Goal: Transaction & Acquisition: Purchase product/service

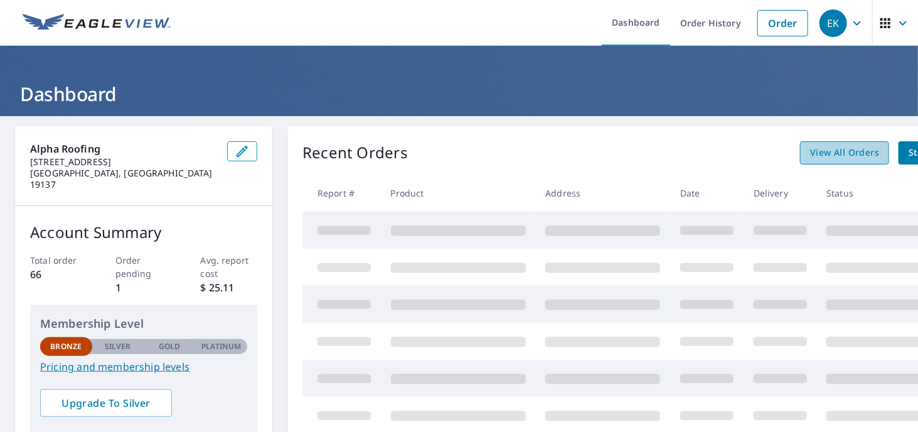
click at [842, 150] on span "View All Orders" at bounding box center [844, 153] width 69 height 16
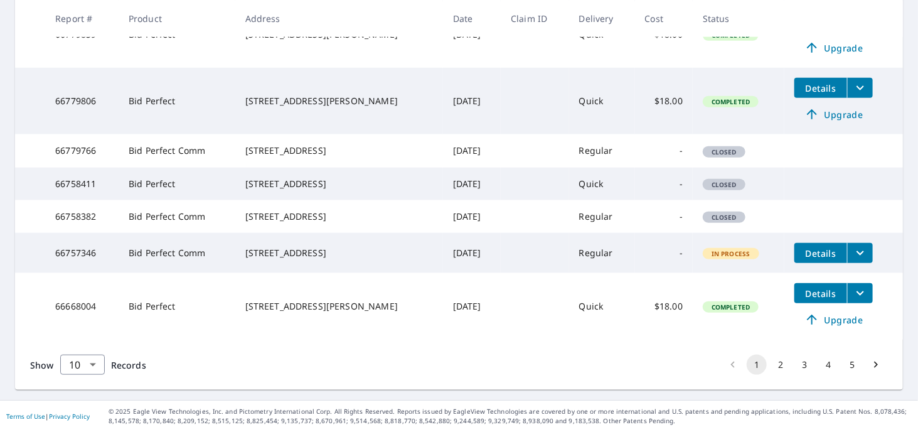
scroll to position [510, 0]
click at [772, 367] on button "2" at bounding box center [781, 365] width 20 height 20
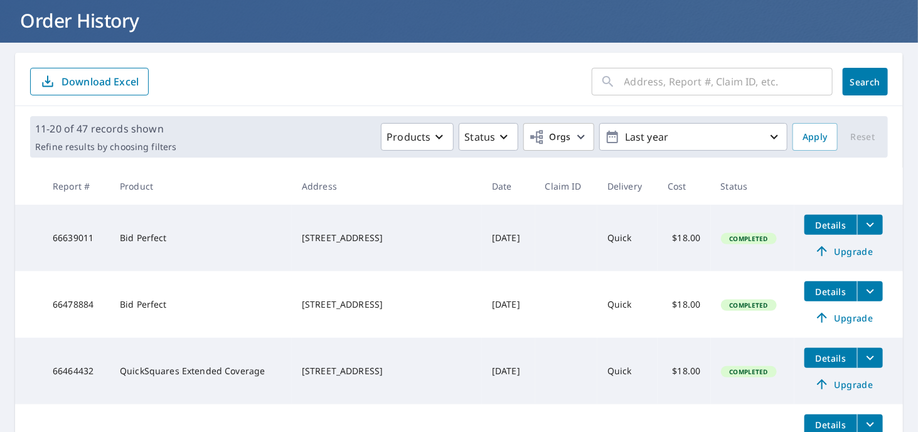
scroll to position [88, 0]
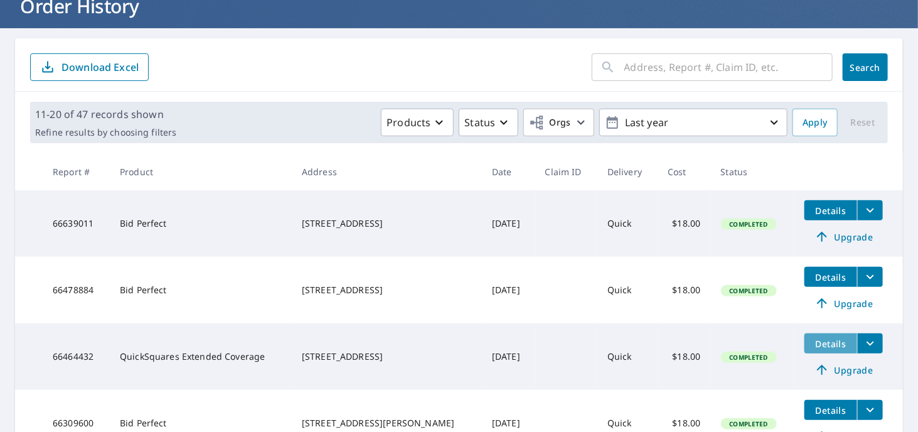
click at [812, 343] on span "Details" at bounding box center [831, 344] width 38 height 12
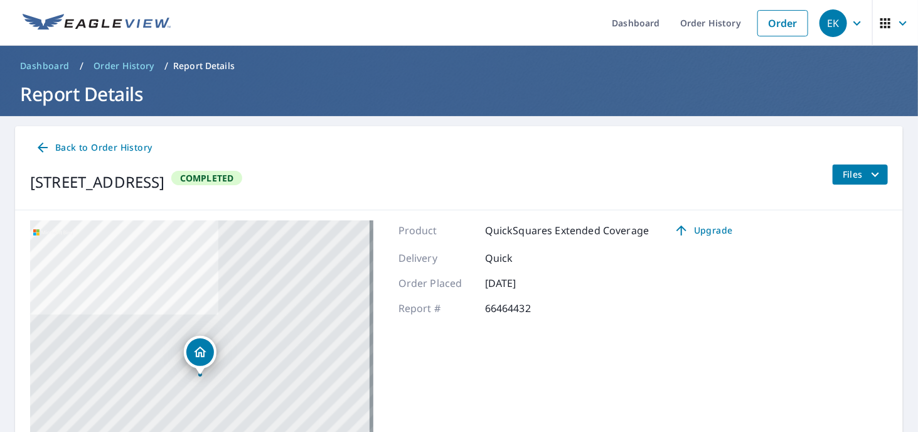
click at [89, 145] on span "Back to Order History" at bounding box center [93, 148] width 117 height 16
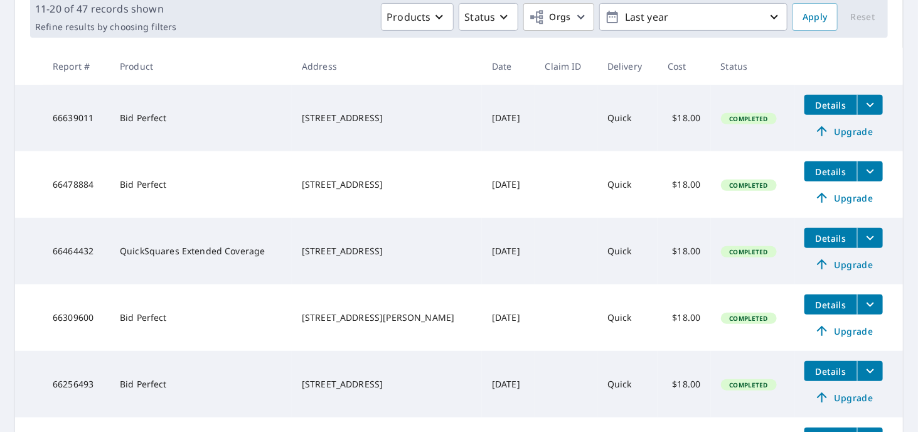
scroll to position [201, 0]
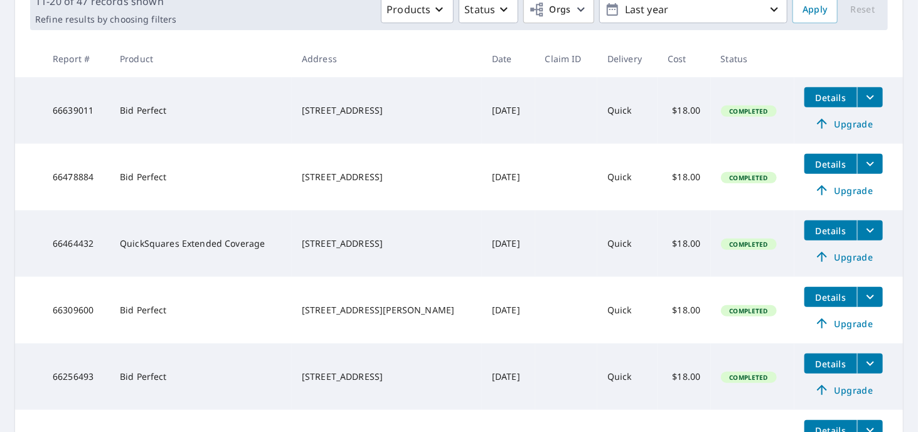
click at [63, 242] on td "66464432" at bounding box center [76, 243] width 67 height 67
click at [867, 230] on icon "filesDropdownBtn-66464432" at bounding box center [871, 230] width 8 height 4
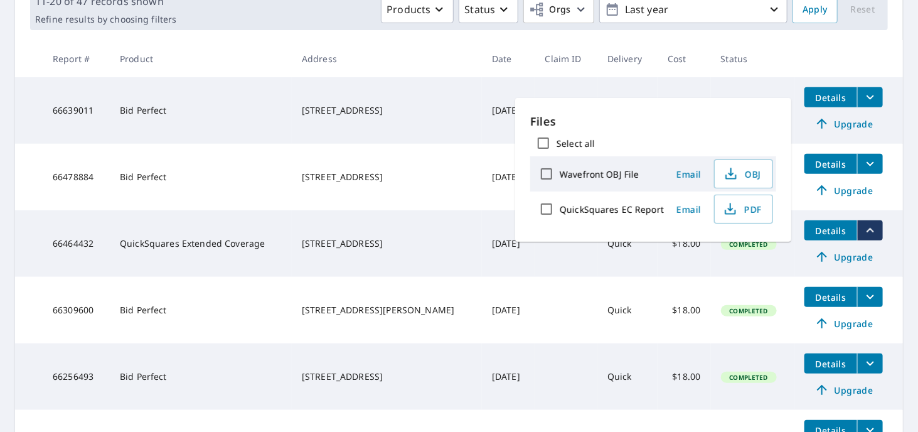
click at [542, 142] on input "Select all" at bounding box center [543, 143] width 26 height 26
checkbox input "true"
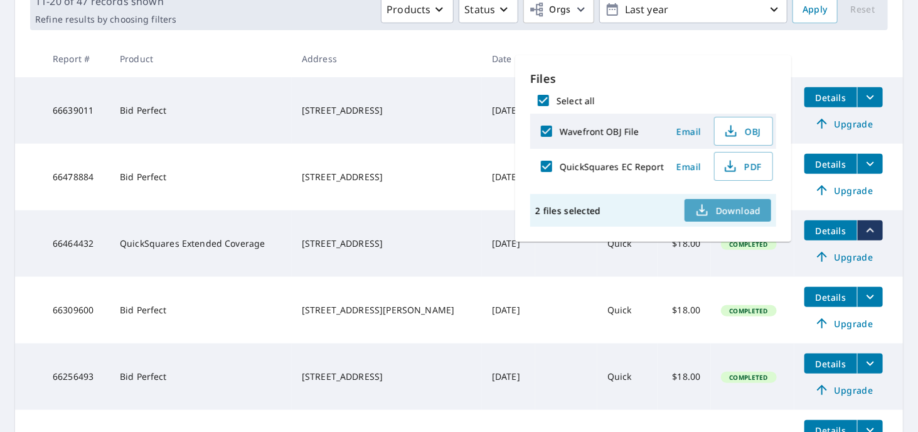
click at [719, 207] on span "Download" at bounding box center [728, 210] width 67 height 15
click at [812, 233] on span "Details" at bounding box center [831, 231] width 38 height 12
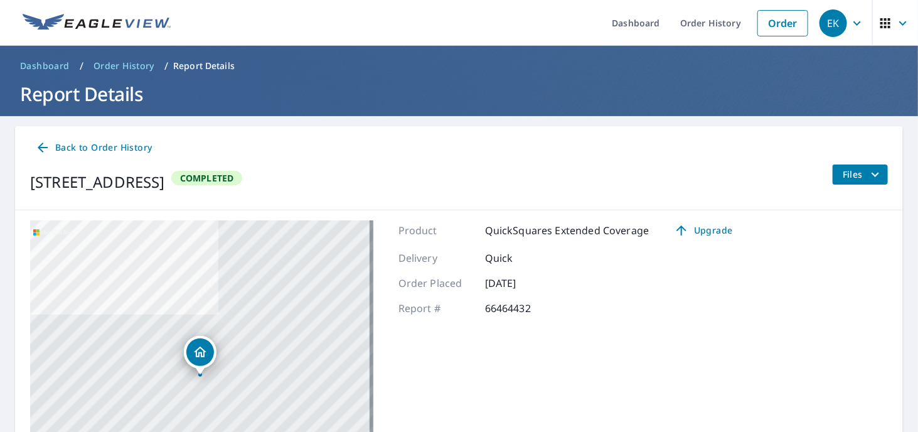
click at [843, 176] on span "Files" at bounding box center [863, 174] width 40 height 15
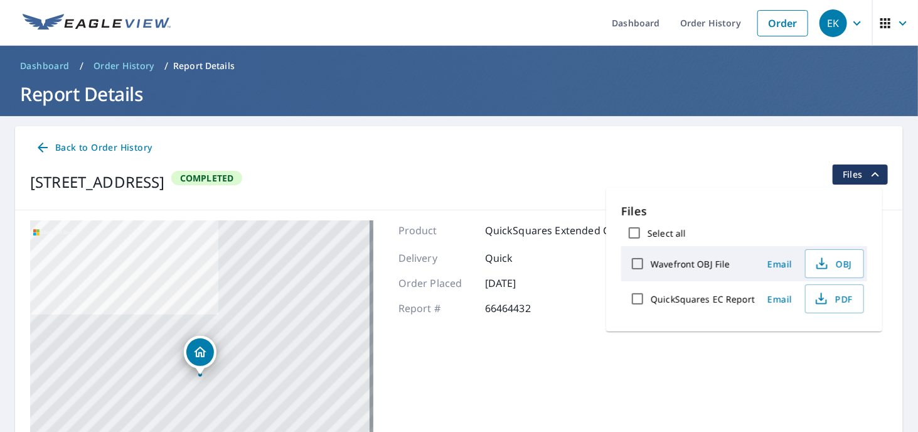
click at [71, 148] on span "Back to Order History" at bounding box center [93, 148] width 117 height 16
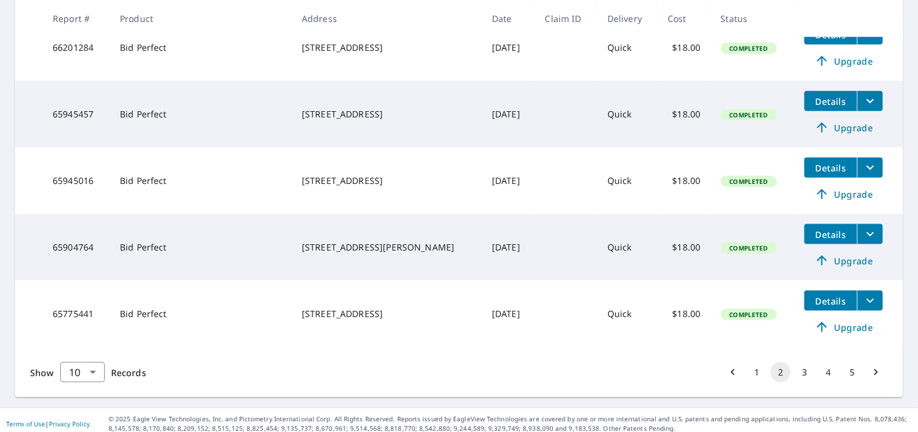
scroll to position [603, 0]
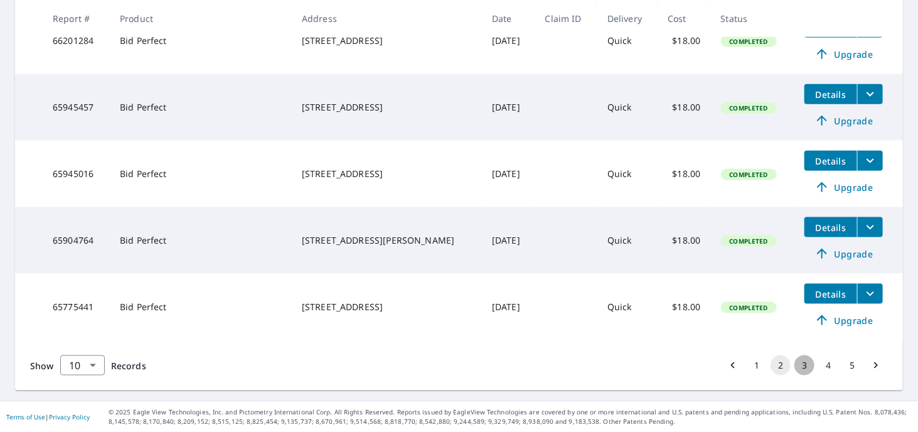
click at [794, 366] on button "3" at bounding box center [804, 365] width 20 height 20
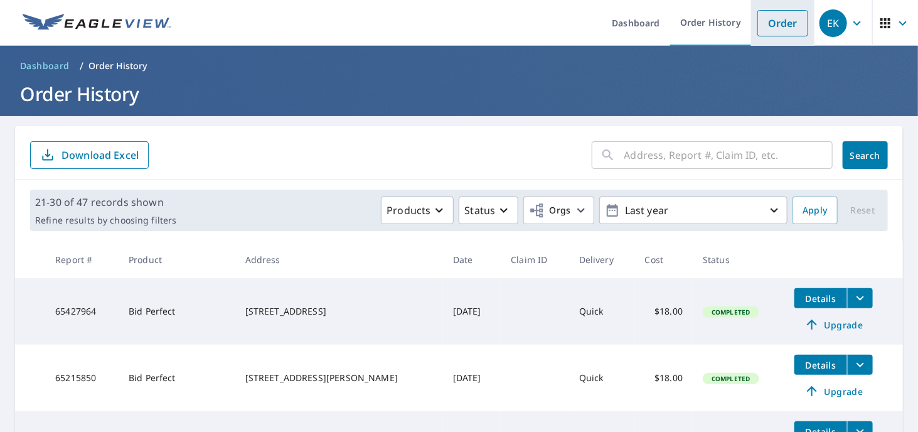
click at [767, 24] on link "Order" at bounding box center [782, 23] width 51 height 26
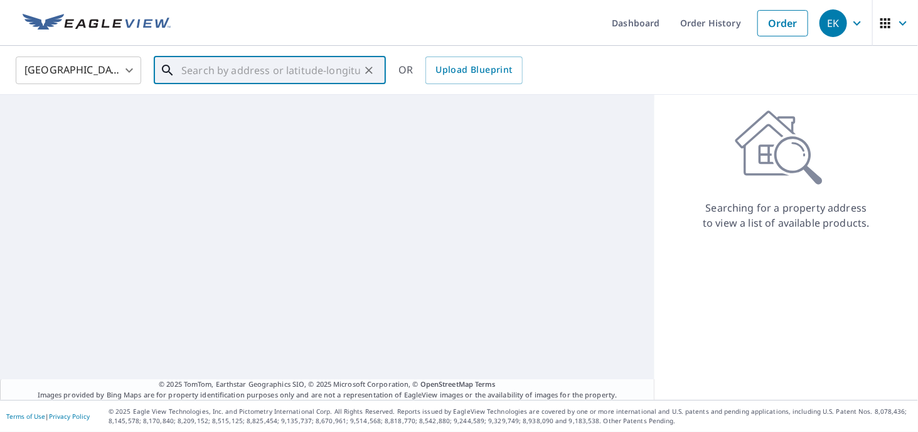
click at [262, 72] on input "text" at bounding box center [270, 70] width 179 height 35
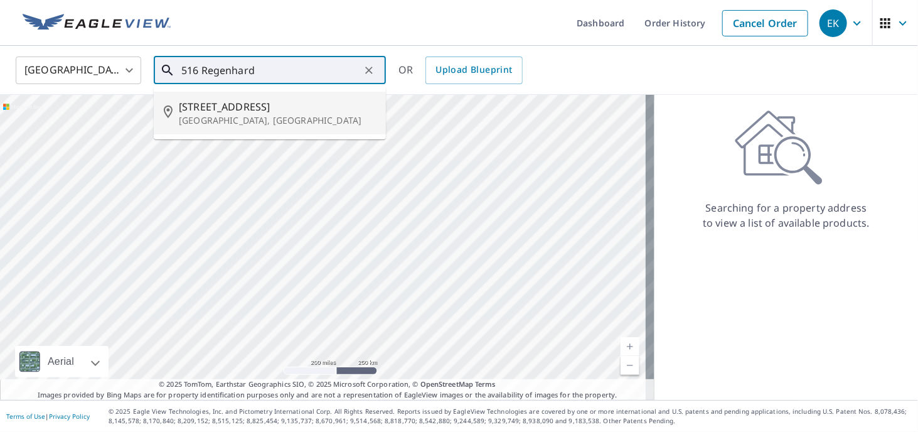
click at [228, 105] on span "[STREET_ADDRESS]" at bounding box center [277, 106] width 197 height 15
type input "[STREET_ADDRESS]"
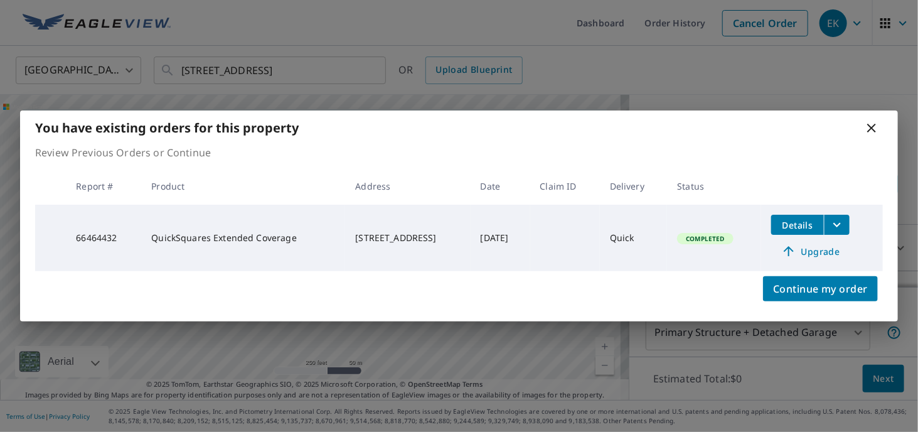
click at [876, 131] on icon at bounding box center [871, 127] width 15 height 15
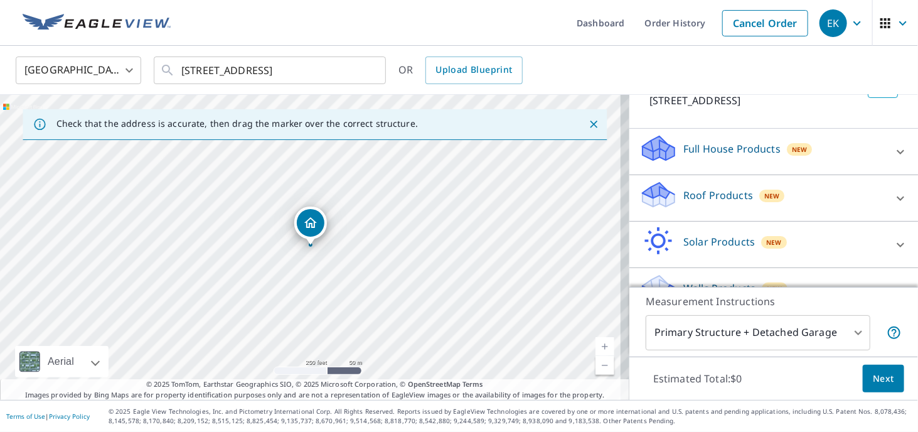
scroll to position [97, 0]
click at [893, 205] on icon at bounding box center [900, 197] width 15 height 15
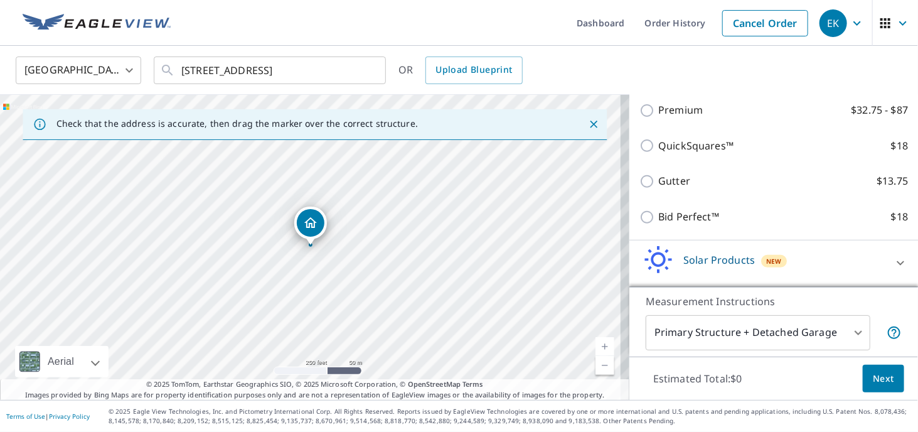
scroll to position [223, 0]
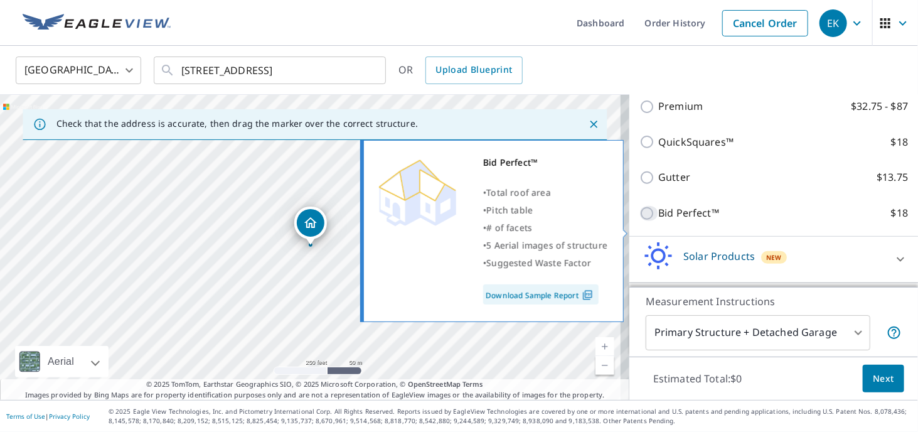
click at [641, 221] on input "Bid Perfect™ $18" at bounding box center [648, 213] width 19 height 15
checkbox input "true"
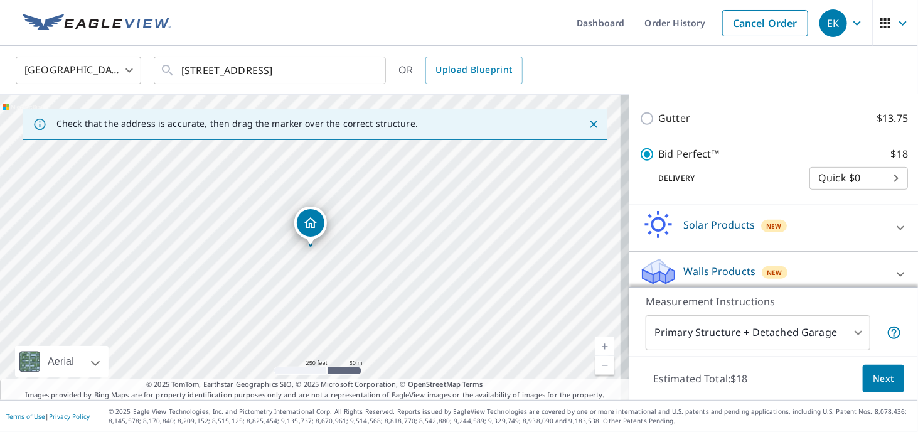
scroll to position [321, 0]
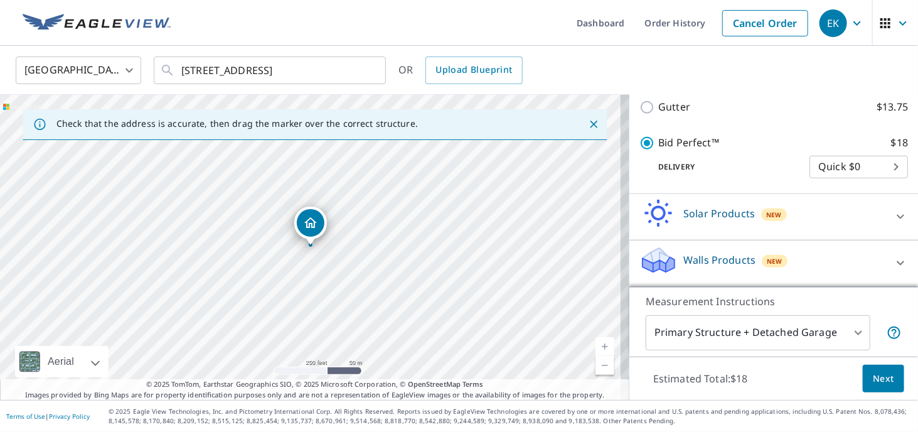
click at [850, 331] on body "EK EK Dashboard Order History Cancel Order EK [GEOGRAPHIC_DATA] [GEOGRAPHIC_DAT…" at bounding box center [459, 216] width 918 height 432
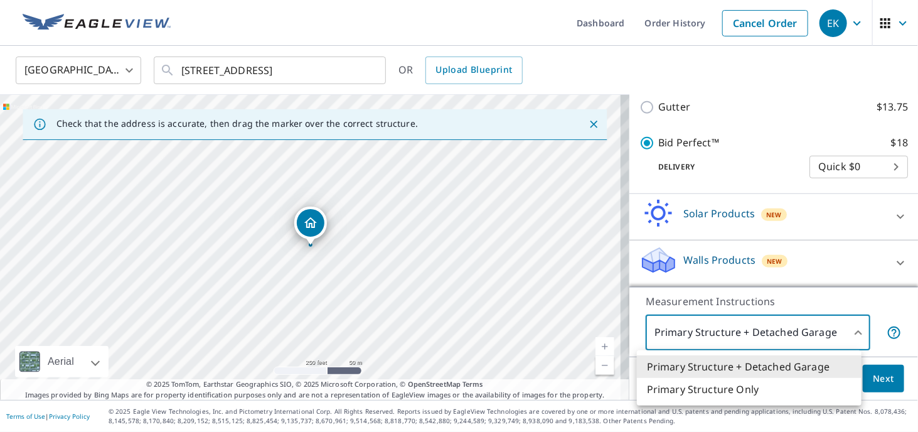
click at [850, 331] on div at bounding box center [459, 216] width 918 height 432
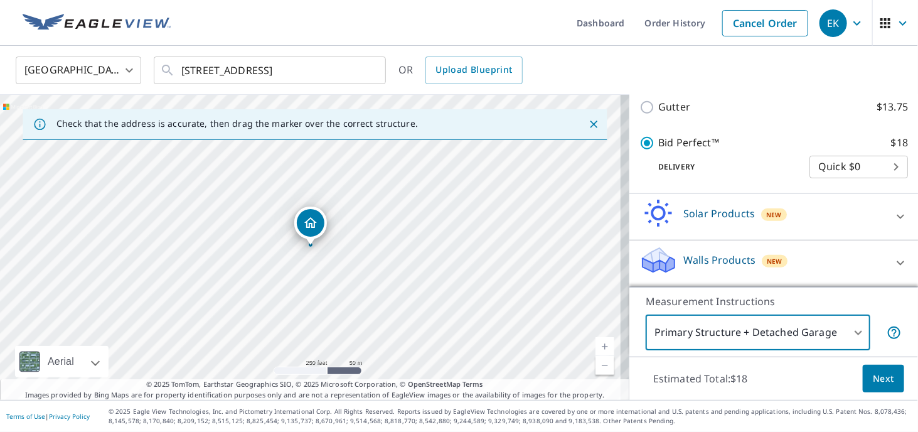
click at [873, 375] on span "Next" at bounding box center [883, 379] width 21 height 16
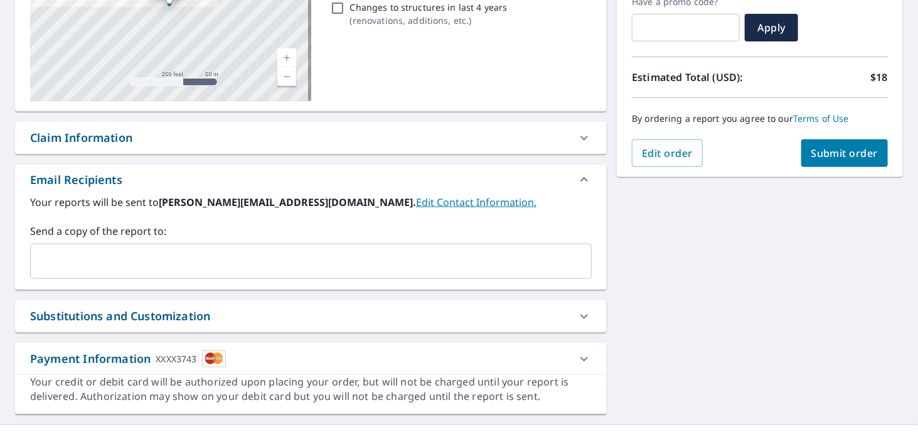
scroll to position [190, 0]
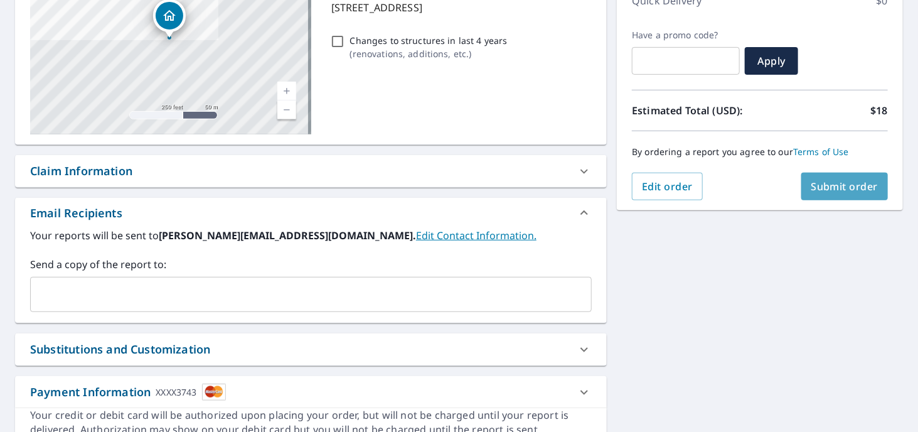
click at [811, 187] on span "Submit order" at bounding box center [844, 186] width 67 height 14
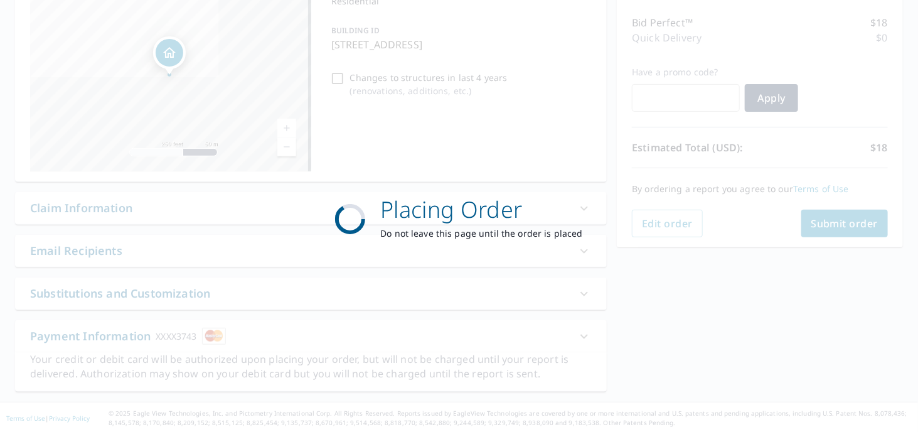
scroll to position [153, 0]
